Goal: Transaction & Acquisition: Purchase product/service

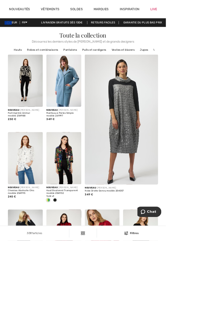
click at [49, 64] on link "Robes et combinaisons" at bounding box center [56, 66] width 47 height 8
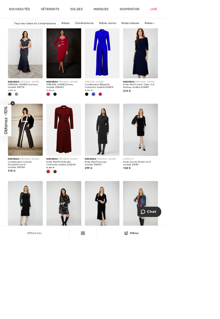
scroll to position [1344, 0]
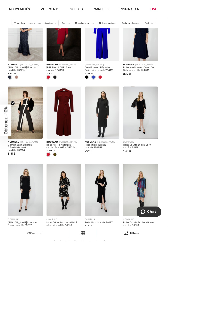
scroll to position [1369, 0]
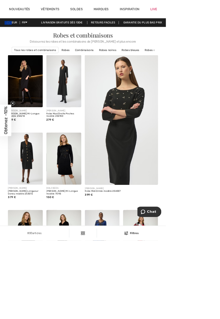
click at [216, 312] on div "Filtres" at bounding box center [174, 308] width 84 height 5
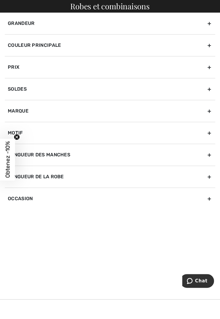
click at [109, 205] on div "Occasion" at bounding box center [110, 199] width 210 height 22
click at [12, 226] on input"] "Évènement" at bounding box center [10, 227] width 5 height 5
checkbox input"] "true"
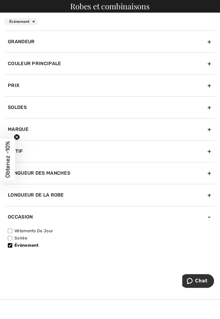
click at [100, 35] on div "Grandeur" at bounding box center [110, 42] width 210 height 22
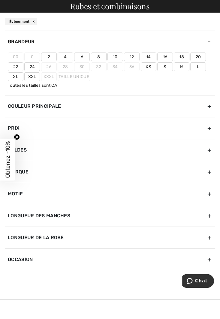
click at [95, 43] on div "Grandeur" at bounding box center [110, 42] width 210 height 22
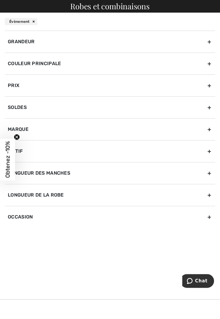
click at [103, 43] on div "Grandeur" at bounding box center [110, 42] width 210 height 22
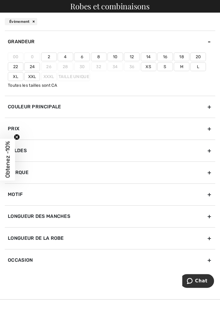
click at [119, 56] on label "10" at bounding box center [115, 57] width 16 height 9
click at [0, 0] on input"] "10" at bounding box center [0, 0] width 0 height 0
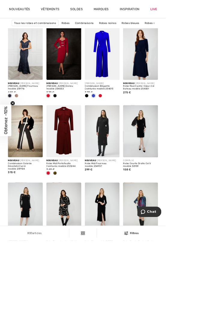
scroll to position [1345, 0]
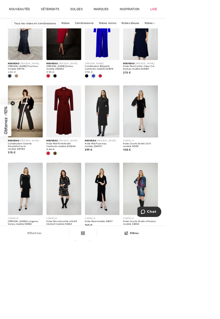
scroll to position [1371, 0]
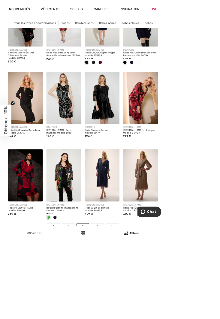
scroll to position [1391, 0]
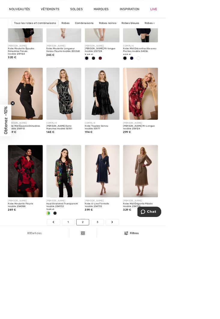
click at [129, 293] on link "3" at bounding box center [129, 295] width 17 height 8
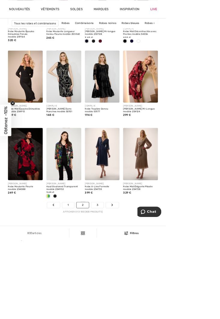
scroll to position [1417, 0]
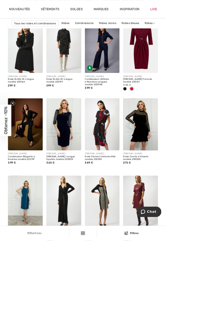
scroll to position [1355, 0]
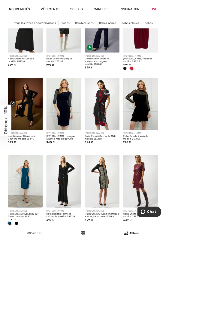
scroll to position [1381, 0]
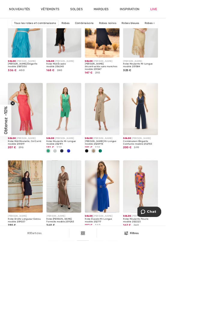
scroll to position [1371, 0]
click at [132, 315] on link "5" at bounding box center [129, 315] width 17 height 8
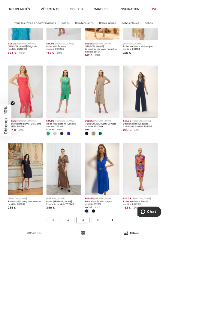
scroll to position [1397, 0]
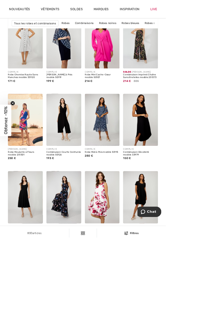
scroll to position [1361, 0]
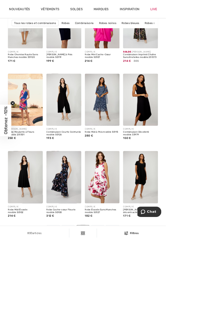
scroll to position [1386, 0]
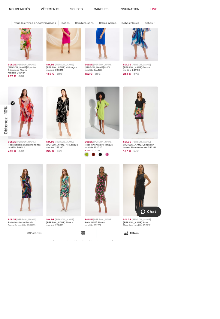
click at [129, 318] on link "7" at bounding box center [130, 320] width 16 height 8
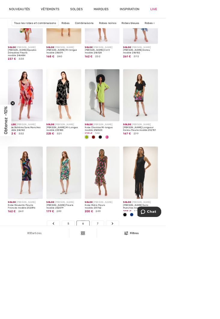
scroll to position [1392, 0]
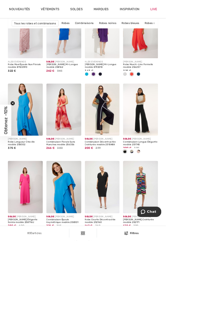
scroll to position [1372, 0]
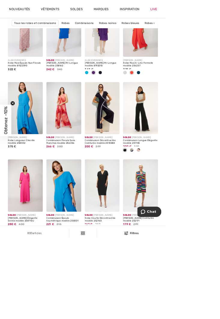
click at [129, 312] on link "8" at bounding box center [129, 314] width 17 height 8
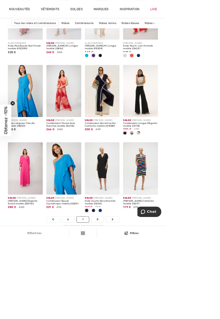
scroll to position [1398, 0]
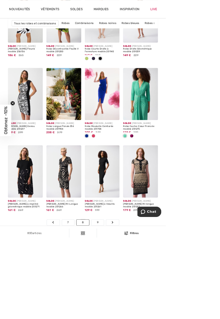
scroll to position [1392, 0]
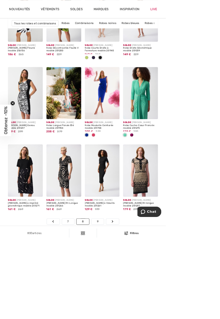
click at [128, 294] on link "9" at bounding box center [129, 294] width 17 height 8
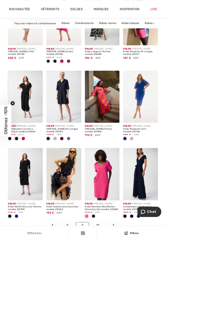
scroll to position [1388, 0]
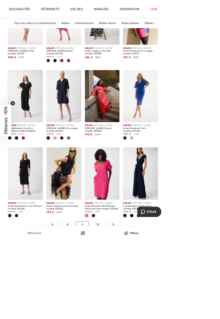
click at [129, 295] on link "10" at bounding box center [130, 298] width 19 height 8
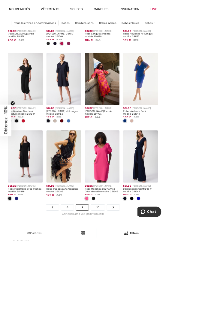
scroll to position [1414, 0]
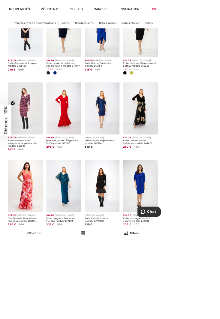
scroll to position [1373, 0]
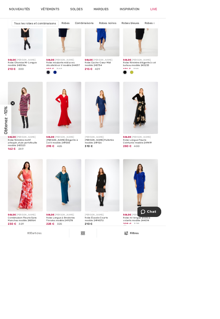
click at [133, 311] on link "11" at bounding box center [131, 314] width 18 height 8
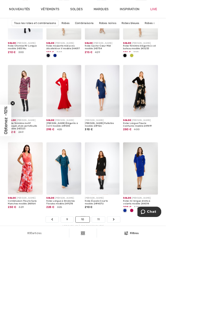
scroll to position [1398, 0]
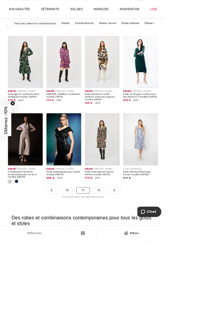
scroll to position [1435, 0]
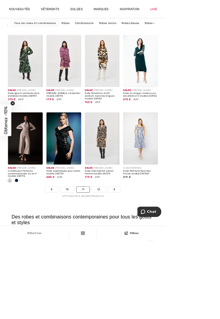
click at [131, 249] on link "12" at bounding box center [131, 252] width 18 height 8
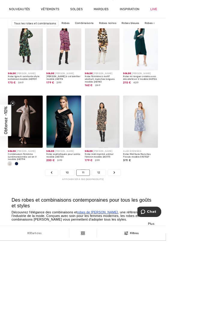
scroll to position [1460, 0]
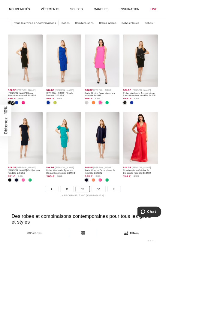
scroll to position [1454, 0]
click at [134, 247] on link "13" at bounding box center [131, 251] width 18 height 8
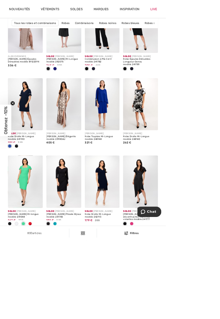
scroll to position [1378, 0]
click at [131, 306] on link "14" at bounding box center [131, 309] width 18 height 8
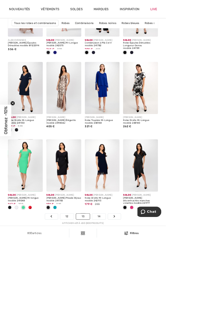
scroll to position [1403, 0]
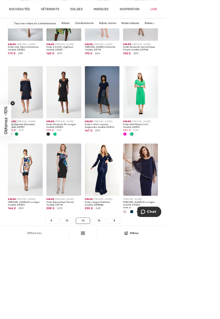
scroll to position [1394, 0]
click at [132, 292] on link "15" at bounding box center [131, 292] width 18 height 8
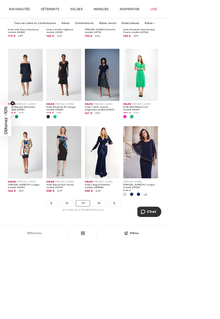
scroll to position [1419, 0]
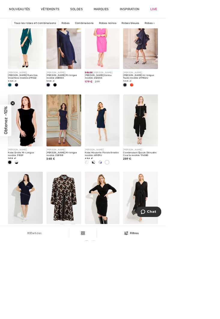
scroll to position [1365, 0]
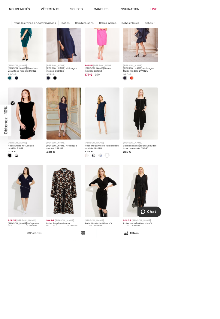
click at [135, 317] on link "16" at bounding box center [131, 321] width 18 height 8
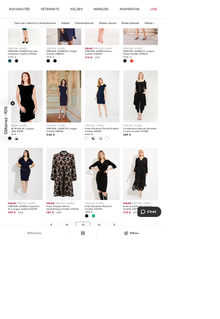
scroll to position [1391, 0]
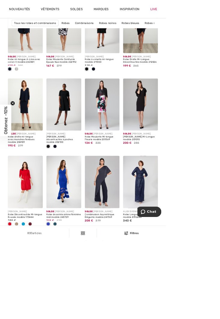
scroll to position [1377, 0]
click at [99, 307] on link "14" at bounding box center [99, 309] width 18 height 8
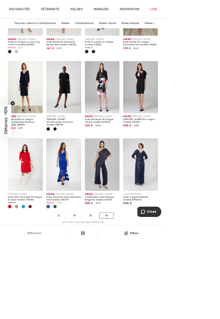
scroll to position [1403, 0]
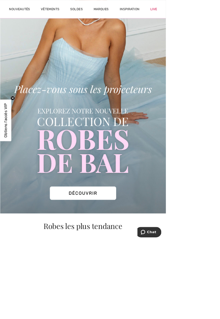
scroll to position [93, 0]
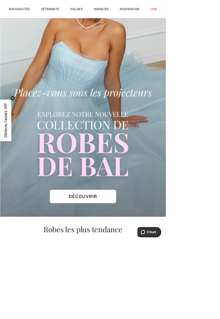
click at [118, 263] on img at bounding box center [110, 115] width 220 height 344
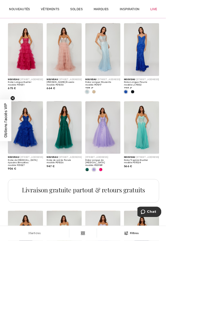
scroll to position [296, 0]
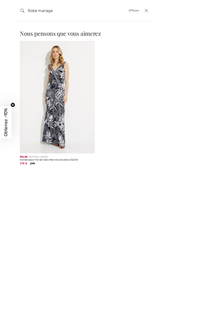
type input "Robe mariage"
